Goal: Transaction & Acquisition: Book appointment/travel/reservation

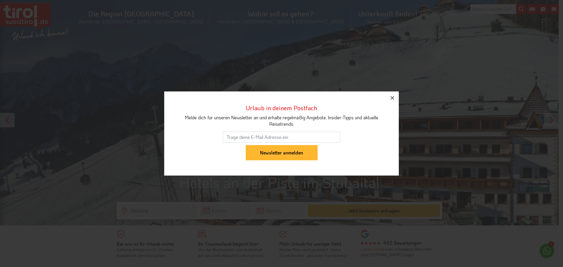
click at [396, 100] on icon "button" at bounding box center [392, 97] width 7 height 7
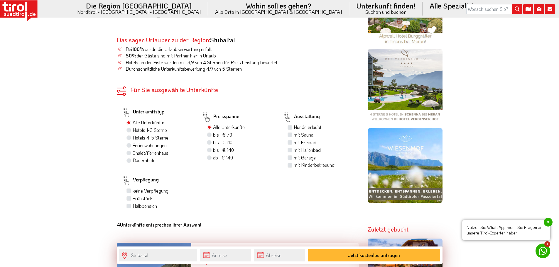
scroll to position [352, 0]
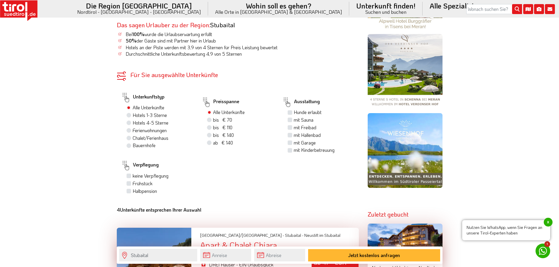
click at [133, 124] on label "Hotels 4-5 Sterne" at bounding box center [151, 123] width 36 height 6
click at [129, 124] on input "Hotels 4-5 Sterne" at bounding box center [130, 123] width 4 height 4
radio input "true"
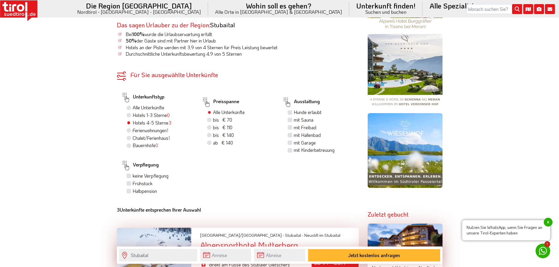
click at [213, 145] on label "ab € 140 ab CHF 131" at bounding box center [223, 143] width 20 height 6
click at [210, 145] on input "ab € 140 ab CHF 131" at bounding box center [210, 143] width 4 height 4
radio input "true"
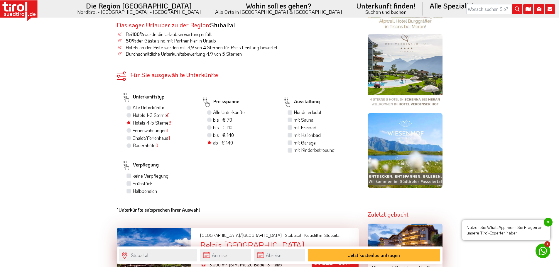
drag, startPoint x: 288, startPoint y: 120, endPoint x: 290, endPoint y: 124, distance: 4.0
click at [294, 120] on label "mit Sauna" at bounding box center [304, 120] width 20 height 6
click at [289, 120] on input "mit Sauna" at bounding box center [291, 120] width 4 height 4
checkbox input "true"
click at [294, 126] on label "mit Freibad" at bounding box center [305, 127] width 23 height 6
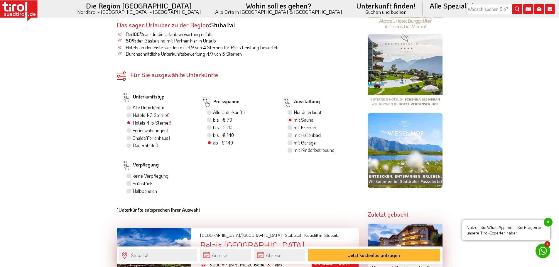
click at [291, 126] on input "mit Freibad" at bounding box center [291, 128] width 4 height 4
click at [294, 126] on label "mit Freibad" at bounding box center [305, 127] width 23 height 6
click at [290, 126] on input "mit Freibad" at bounding box center [291, 128] width 4 height 4
checkbox input "false"
click at [294, 133] on label "mit Hallenbad" at bounding box center [307, 135] width 27 height 6
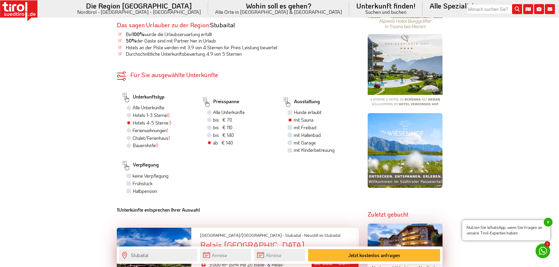
click at [290, 133] on input "mit Hallenbad" at bounding box center [291, 135] width 4 height 4
checkbox input "true"
click at [133, 191] on label "Halbpension" at bounding box center [145, 191] width 24 height 6
click at [128, 191] on input "Halbpension" at bounding box center [130, 191] width 4 height 4
checkbox input "true"
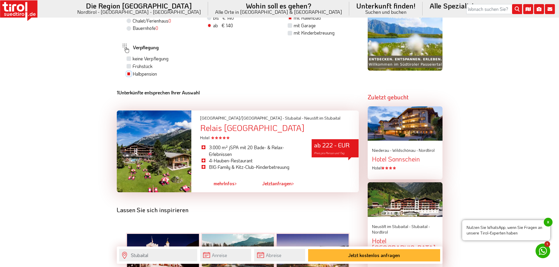
scroll to position [499, 0]
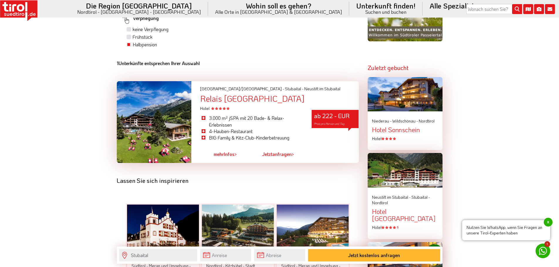
click at [226, 155] on link "mehr Infos >" at bounding box center [225, 154] width 23 height 13
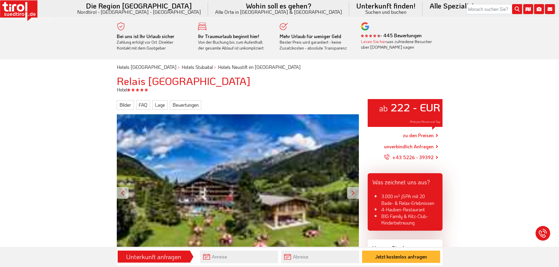
click at [350, 195] on div at bounding box center [353, 193] width 12 height 12
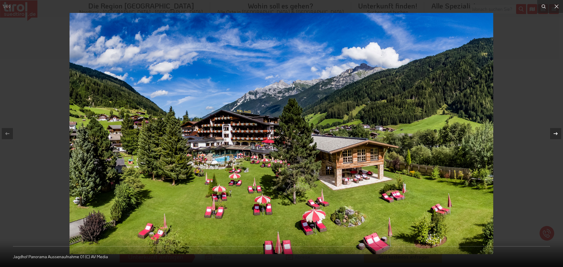
click at [556, 132] on icon at bounding box center [556, 133] width 7 height 7
click at [556, 134] on icon at bounding box center [556, 133] width 7 height 7
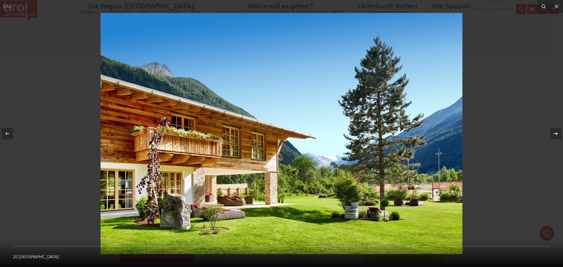
click at [556, 134] on icon at bounding box center [556, 133] width 4 height 3
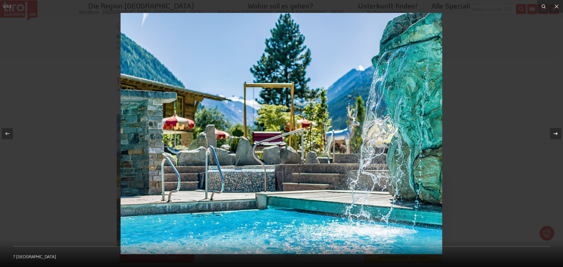
click at [556, 134] on icon at bounding box center [556, 133] width 4 height 3
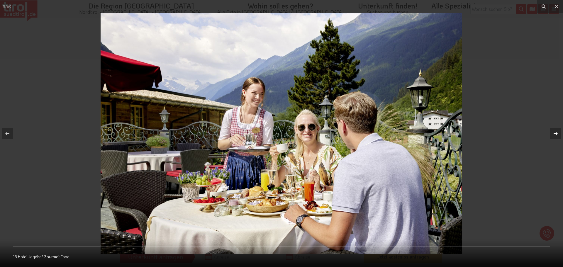
click at [556, 134] on icon at bounding box center [556, 133] width 4 height 3
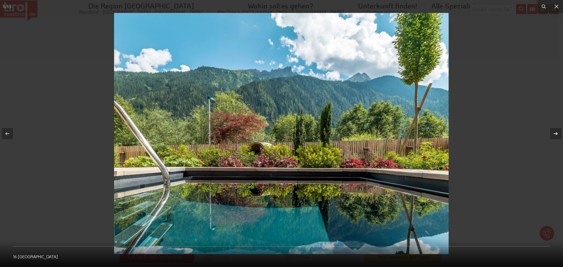
click at [556, 134] on icon at bounding box center [556, 133] width 4 height 3
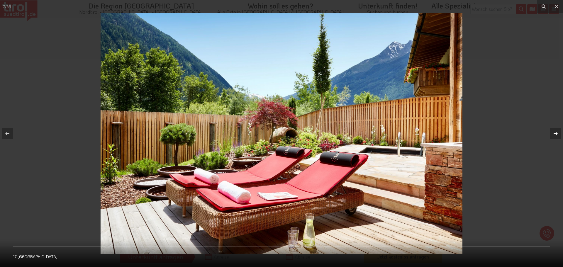
click at [556, 134] on icon at bounding box center [556, 133] width 4 height 3
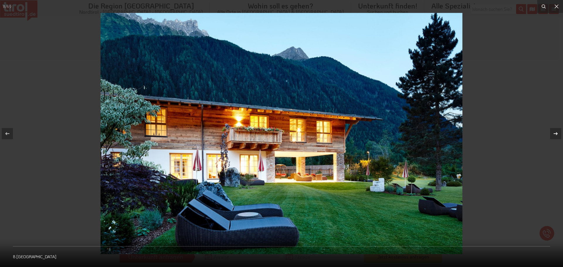
click at [556, 134] on icon at bounding box center [556, 133] width 4 height 3
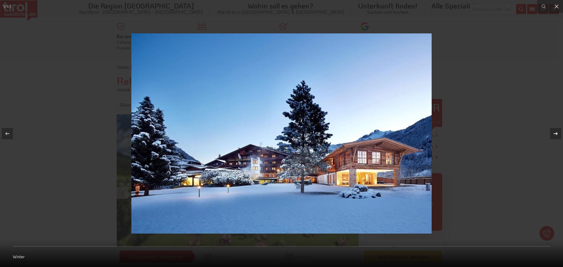
click at [556, 134] on icon at bounding box center [556, 133] width 4 height 3
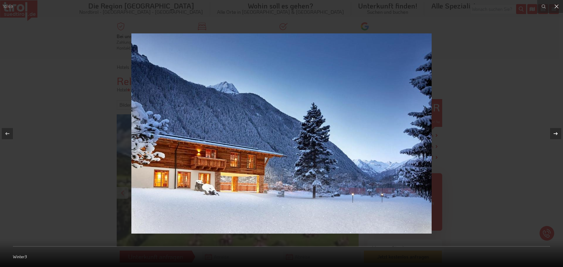
click at [556, 134] on icon at bounding box center [556, 133] width 4 height 3
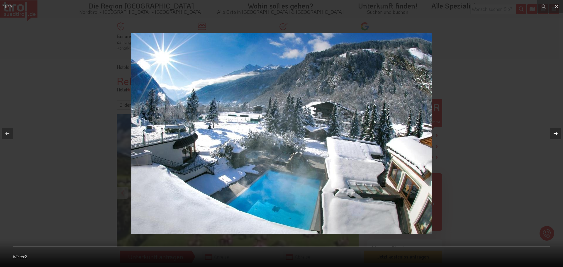
click at [556, 134] on icon at bounding box center [556, 133] width 4 height 3
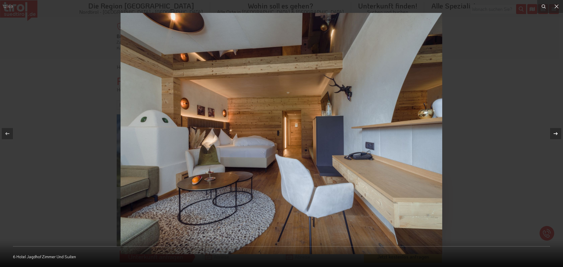
click at [556, 134] on icon at bounding box center [556, 133] width 4 height 3
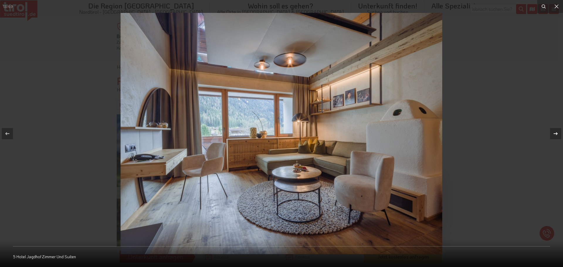
click at [556, 134] on icon at bounding box center [556, 133] width 4 height 3
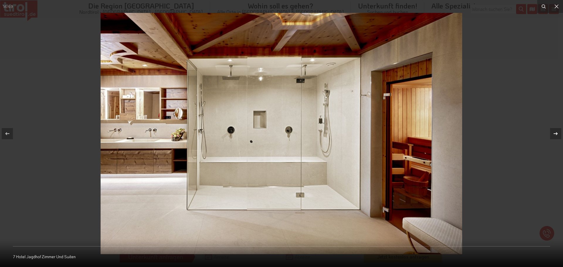
click at [556, 134] on icon at bounding box center [556, 133] width 4 height 3
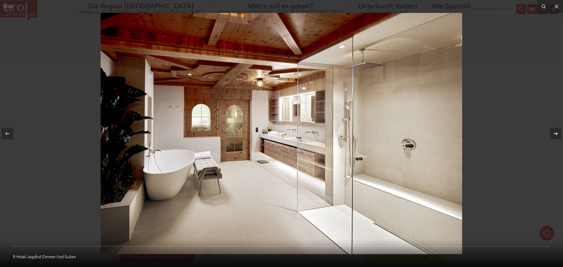
click at [556, 134] on div "15 / 69 [GEOGRAPHIC_DATA]" at bounding box center [281, 133] width 563 height 267
click at [556, 134] on icon at bounding box center [556, 133] width 4 height 3
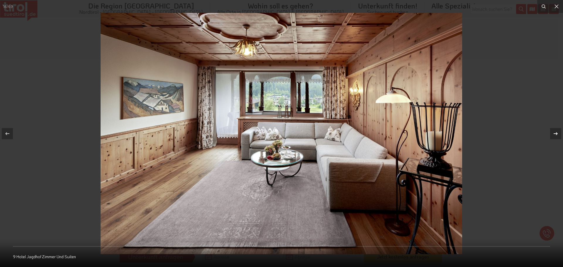
click at [556, 134] on icon at bounding box center [556, 133] width 4 height 3
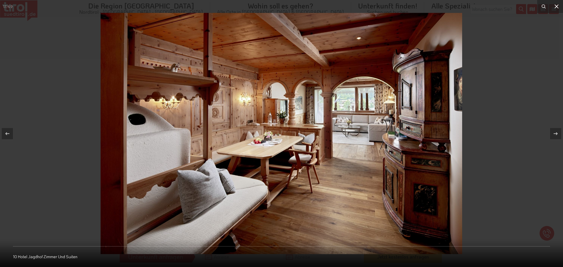
click at [559, 5] on icon at bounding box center [556, 6] width 7 height 7
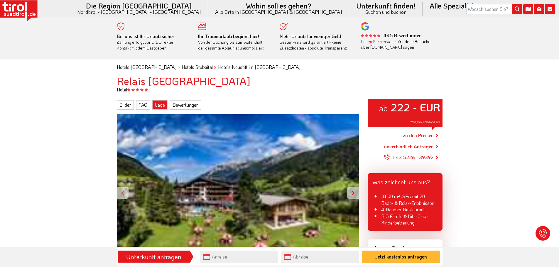
click at [159, 102] on link "Lage" at bounding box center [159, 104] width 15 height 9
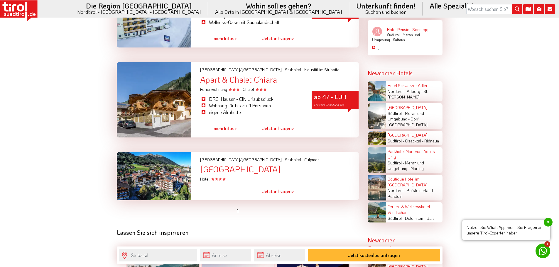
scroll to position [704, 0]
